Goal: Information Seeking & Learning: Learn about a topic

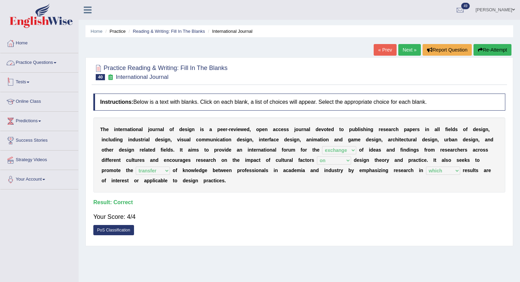
select select "exchange"
select select "on"
select select "transfer"
select select "which"
click at [30, 59] on link "Practice Questions" at bounding box center [39, 61] width 78 height 17
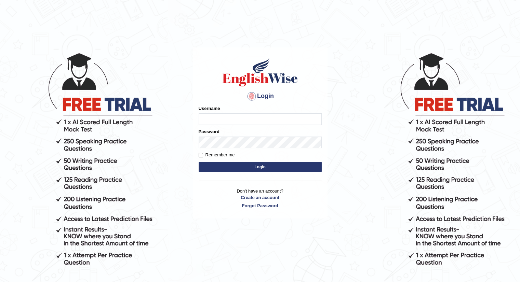
type input "santoshdarvandar"
click at [226, 168] on button "Login" at bounding box center [259, 167] width 123 height 10
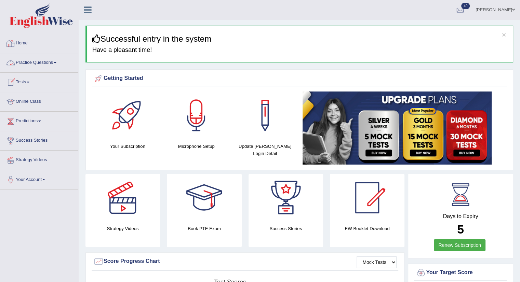
click at [40, 63] on link "Practice Questions" at bounding box center [39, 61] width 78 height 17
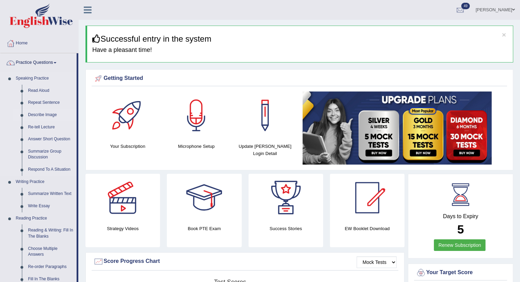
click at [49, 112] on link "Describe Image" at bounding box center [51, 115] width 52 height 12
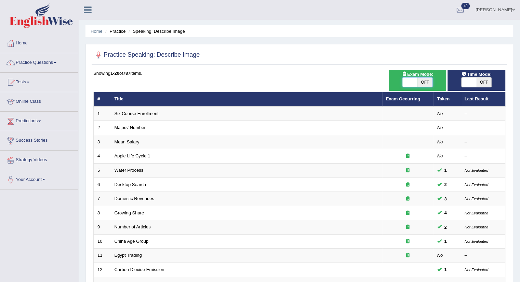
click at [413, 84] on span at bounding box center [409, 83] width 15 height 10
checkbox input "true"
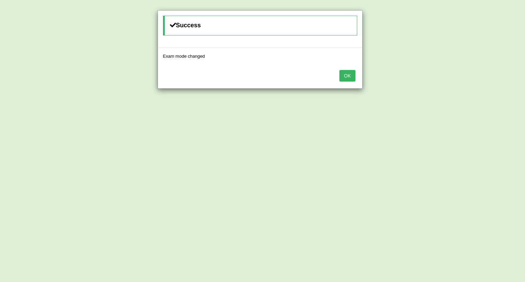
click at [350, 74] on button "OK" at bounding box center [347, 76] width 16 height 12
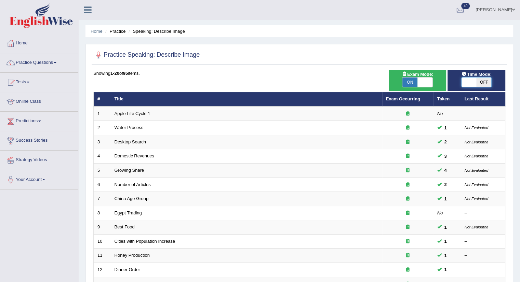
click at [471, 83] on span at bounding box center [468, 83] width 15 height 10
checkbox input "true"
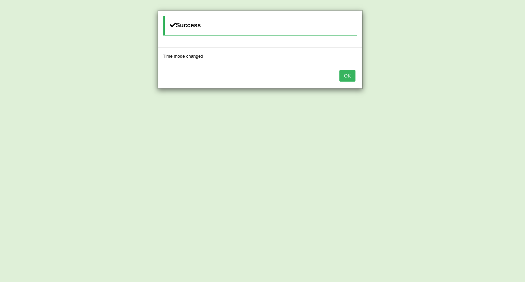
click at [347, 75] on button "OK" at bounding box center [347, 76] width 16 height 12
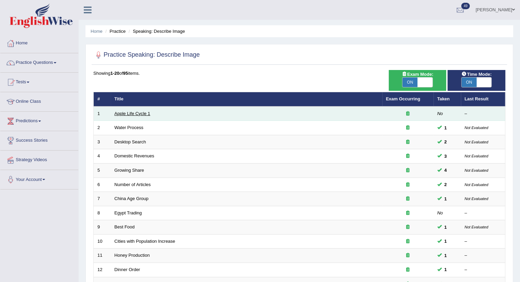
click at [114, 115] on link "Apple Life Cycle 1" at bounding box center [132, 113] width 36 height 5
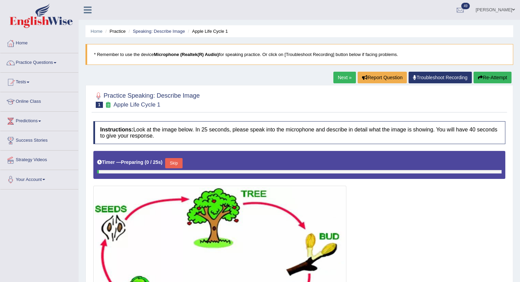
click at [114, 115] on div "Practice Speaking: Describe Image 1 Apple Life Cycle 1 Instructions: Look at th…" at bounding box center [298, 229] width 427 height 288
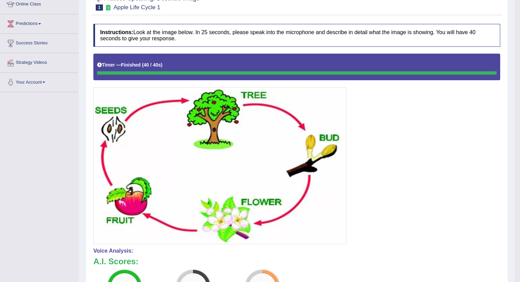
scroll to position [68, 0]
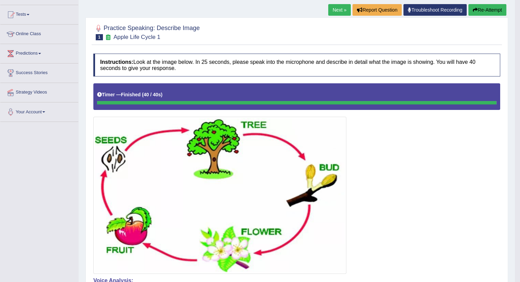
click at [483, 11] on button "Re-Attempt" at bounding box center [487, 10] width 38 height 12
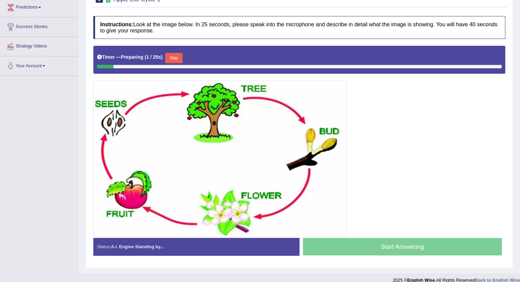
scroll to position [116, 0]
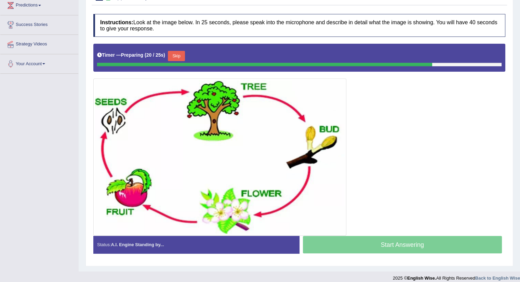
click at [170, 89] on img at bounding box center [219, 157] width 249 height 154
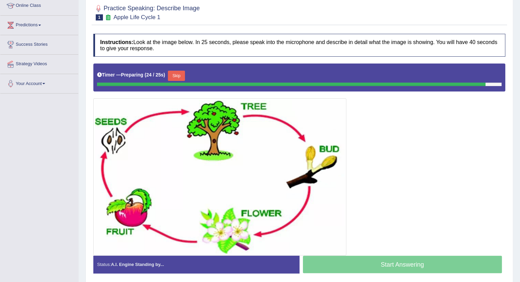
scroll to position [97, 0]
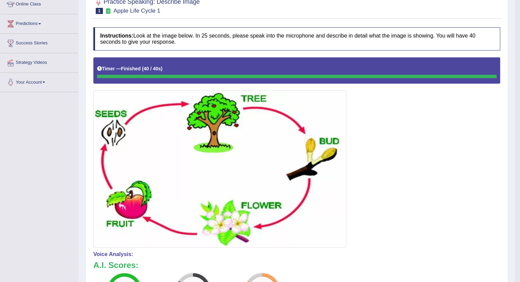
drag, startPoint x: 524, startPoint y: 75, endPoint x: 524, endPoint y: 115, distance: 40.0
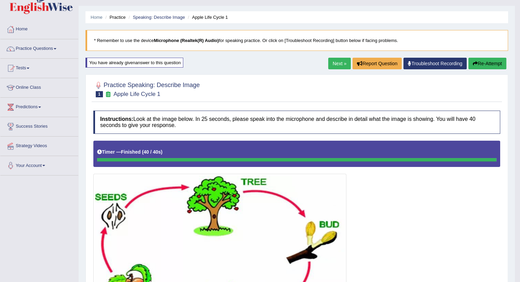
scroll to position [4, 0]
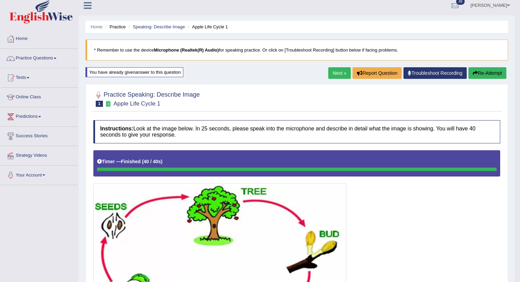
click at [332, 71] on link "Next »" at bounding box center [339, 73] width 23 height 12
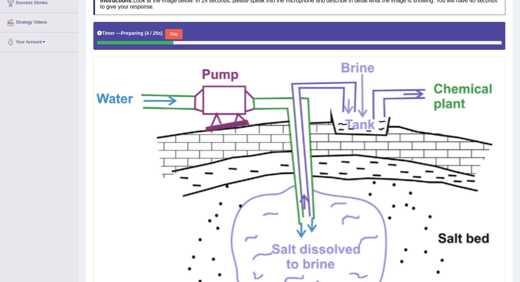
scroll to position [138, 0]
drag, startPoint x: 518, startPoint y: 195, endPoint x: 523, endPoint y: 151, distance: 45.0
click at [520, 144] on html "Toggle navigation Home Practice Questions Speaking Practice Read Aloud Repeat S…" at bounding box center [260, 3] width 520 height 282
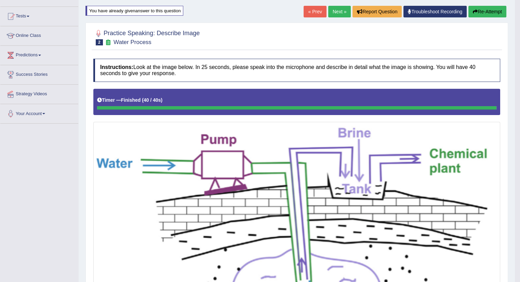
scroll to position [65, 0]
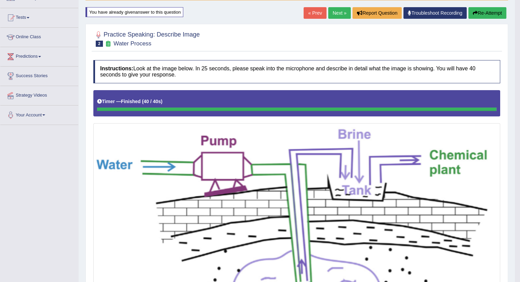
click at [333, 9] on link "Next »" at bounding box center [339, 13] width 23 height 12
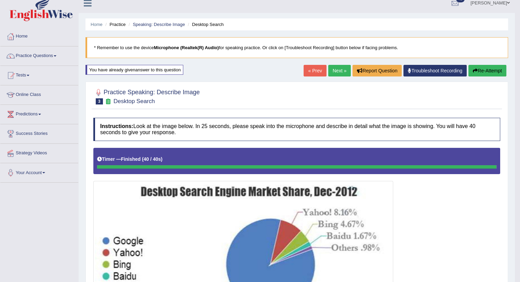
scroll to position [1, 0]
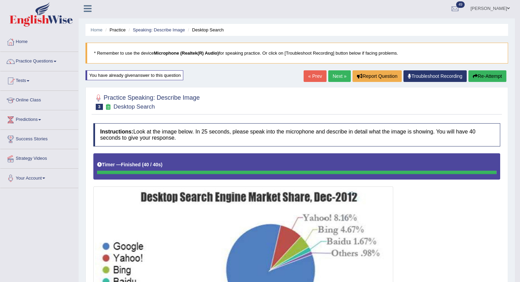
click at [335, 79] on link "Next »" at bounding box center [339, 76] width 23 height 12
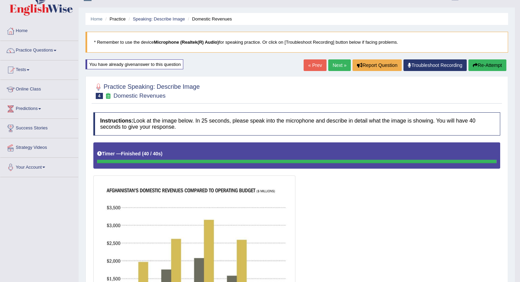
scroll to position [7, 0]
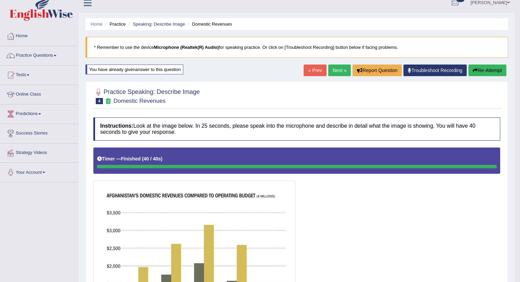
click at [334, 68] on link "Next »" at bounding box center [339, 71] width 23 height 12
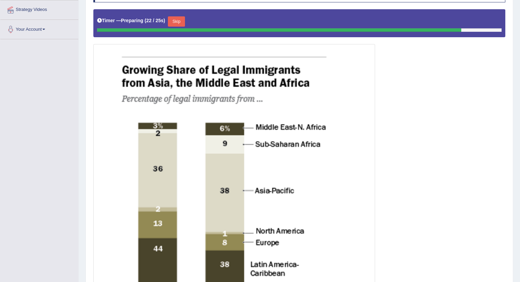
scroll to position [137, 0]
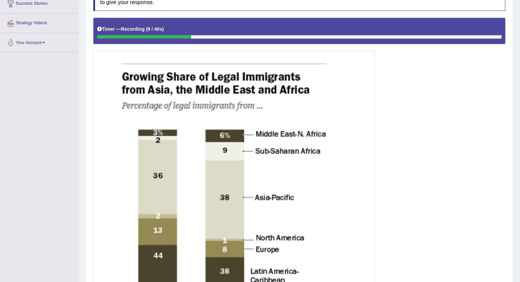
click at [518, 100] on div "Home Practice Speaking: Describe Image Growing Share * Remember to use the devi…" at bounding box center [299, 157] width 441 height 588
drag, startPoint x: 518, startPoint y: 100, endPoint x: 524, endPoint y: 115, distance: 16.4
click at [520, 115] on html "Toggle navigation Home Practice Questions Speaking Practice Read Aloud Repeat S…" at bounding box center [260, 4] width 520 height 282
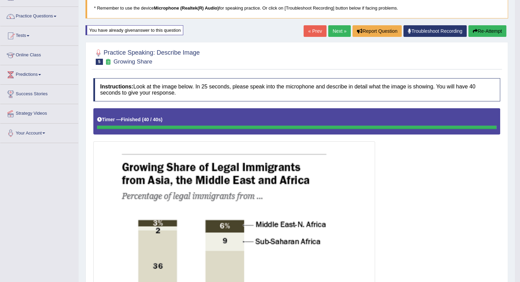
scroll to position [42, 0]
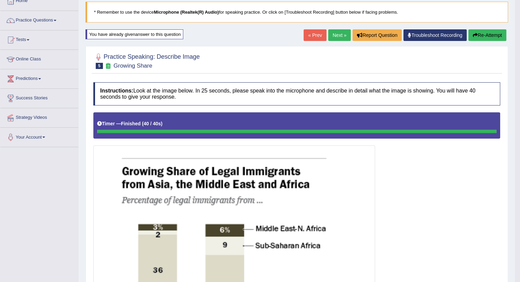
click at [48, 18] on link "Practice Questions" at bounding box center [39, 19] width 78 height 17
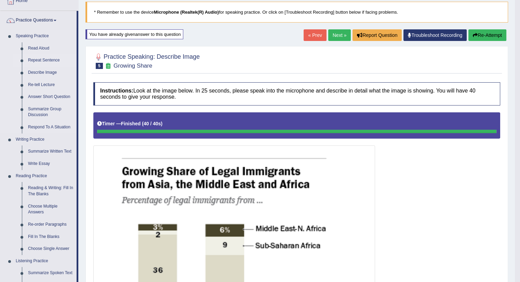
click at [44, 61] on link "Repeat Sentence" at bounding box center [51, 60] width 52 height 12
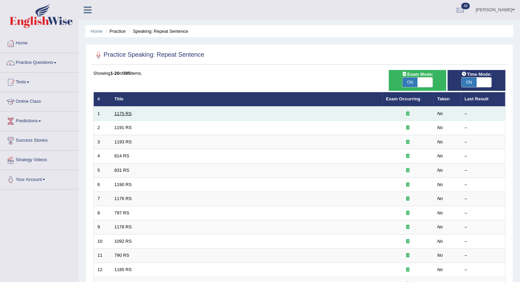
click at [118, 113] on link "1175 RS" at bounding box center [122, 113] width 17 height 5
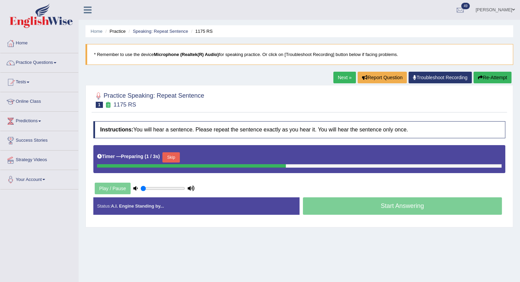
click at [118, 113] on div "Practice Speaking: Repeat Sentence 1 1175 RS Instructions: You will hear a sent…" at bounding box center [298, 156] width 427 height 142
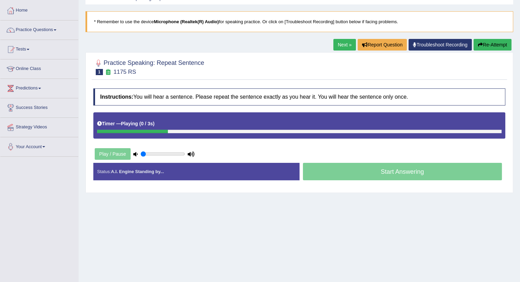
scroll to position [33, 0]
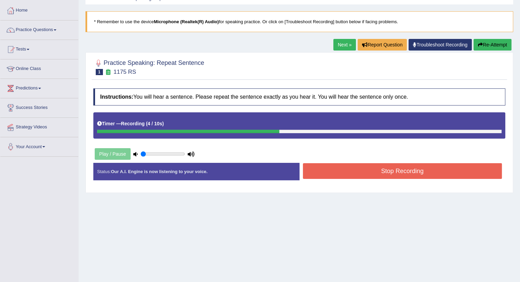
click at [437, 173] on button "Stop Recording" at bounding box center [402, 171] width 199 height 16
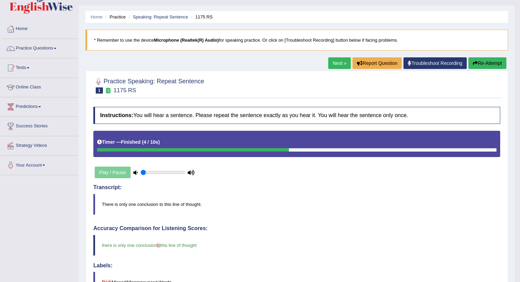
scroll to position [11, 0]
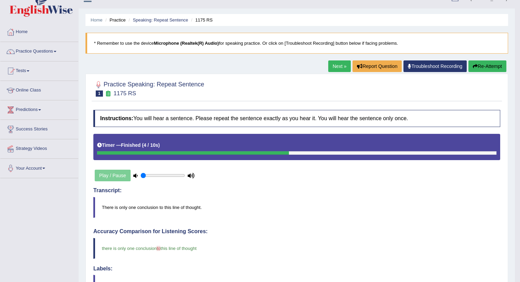
click at [331, 69] on link "Next »" at bounding box center [339, 66] width 23 height 12
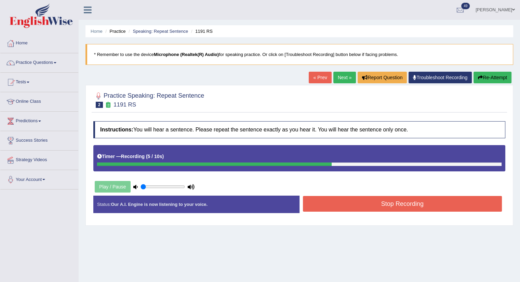
click at [331, 69] on div "Home Practice Speaking: Repeat Sentence 1191 RS * Remember to use the device Mi…" at bounding box center [299, 171] width 441 height 342
click at [368, 208] on button "Stop Recording" at bounding box center [402, 204] width 199 height 16
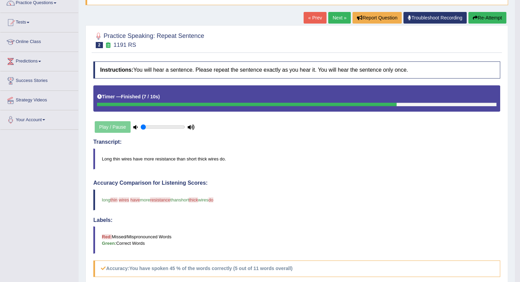
scroll to position [59, 0]
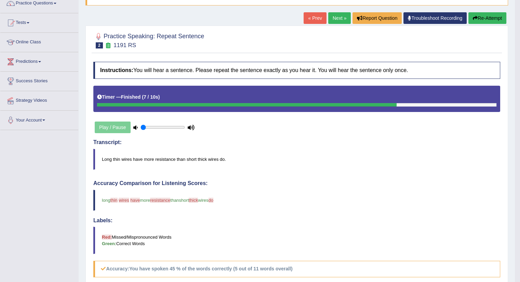
click at [338, 12] on link "Next »" at bounding box center [339, 18] width 23 height 12
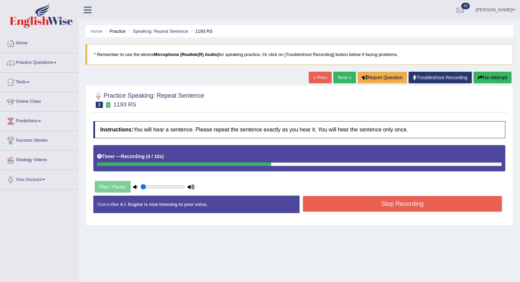
click at [363, 202] on button "Stop Recording" at bounding box center [402, 204] width 199 height 16
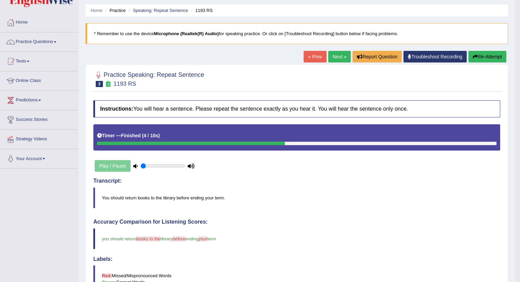
scroll to position [19, 0]
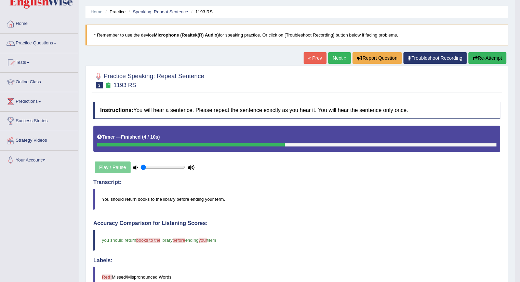
click at [333, 59] on link "Next »" at bounding box center [339, 58] width 23 height 12
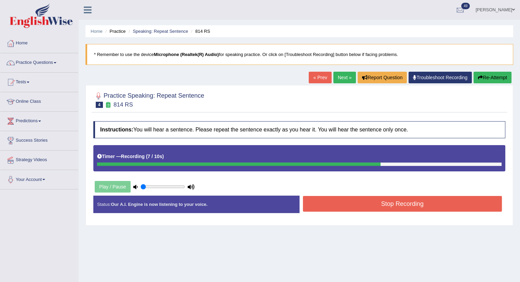
click at [370, 203] on button "Stop Recording" at bounding box center [402, 204] width 199 height 16
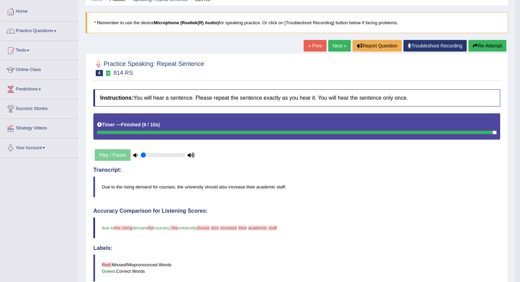
scroll to position [31, 0]
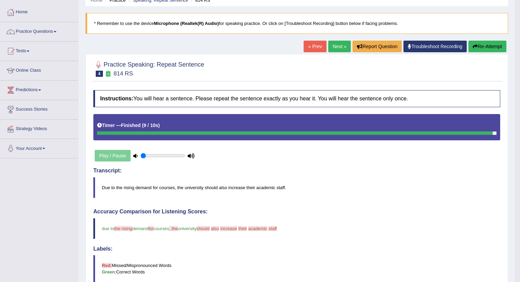
click at [335, 49] on link "Next »" at bounding box center [339, 47] width 23 height 12
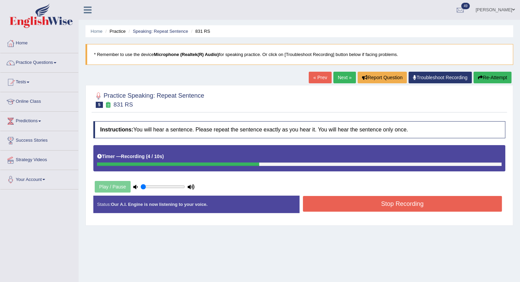
click at [396, 207] on button "Stop Recording" at bounding box center [402, 204] width 199 height 16
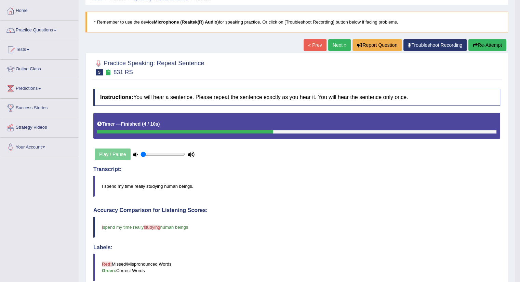
scroll to position [8, 0]
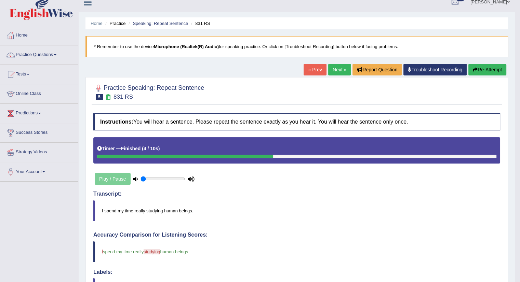
click at [337, 68] on link "Next »" at bounding box center [339, 70] width 23 height 12
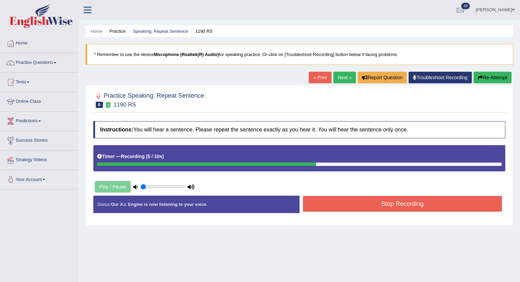
click at [348, 205] on button "Stop Recording" at bounding box center [402, 204] width 199 height 16
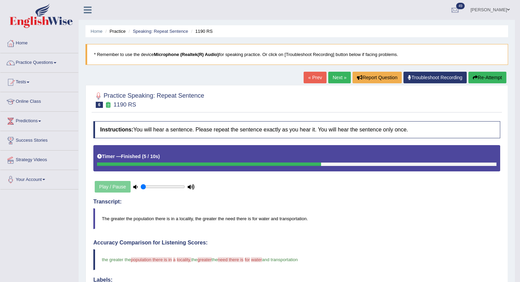
click at [341, 79] on link "Next »" at bounding box center [339, 78] width 23 height 12
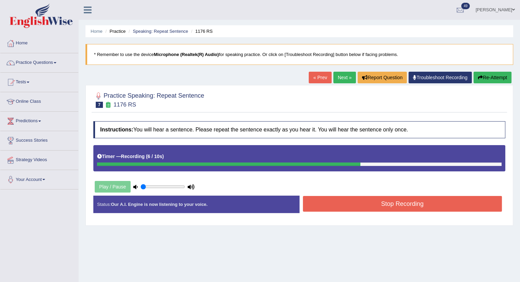
click at [388, 197] on button "Stop Recording" at bounding box center [402, 204] width 199 height 16
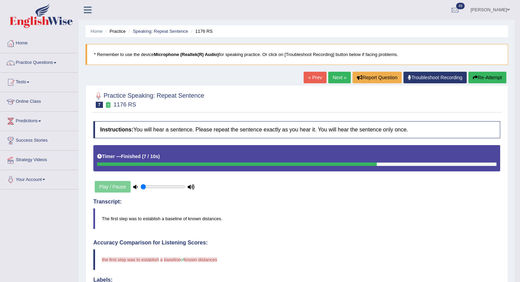
click at [25, 44] on link "Home" at bounding box center [39, 42] width 78 height 17
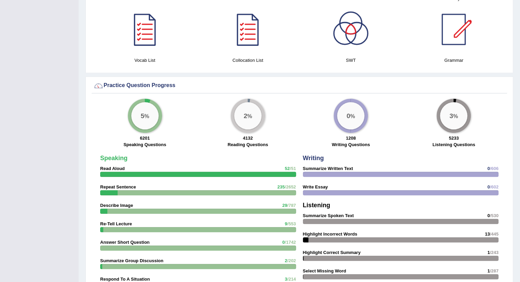
scroll to position [426, 0]
